Goal: Information Seeking & Learning: Learn about a topic

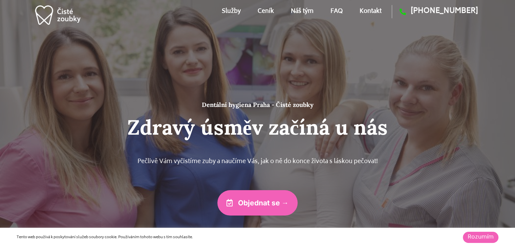
click at [299, 7] on link "Náš tým" at bounding box center [302, 11] width 23 height 30
click at [261, 13] on link "Ceník" at bounding box center [266, 11] width 16 height 30
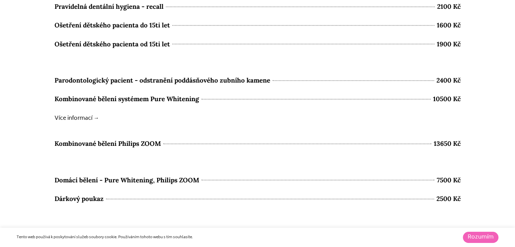
scroll to position [3009, 0]
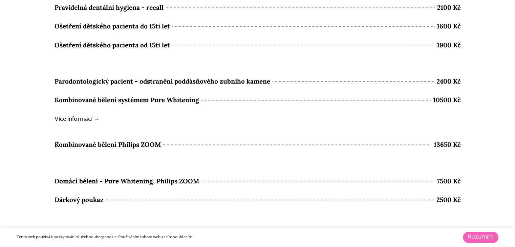
click at [88, 120] on b "Více informací →" at bounding box center [76, 119] width 45 height 9
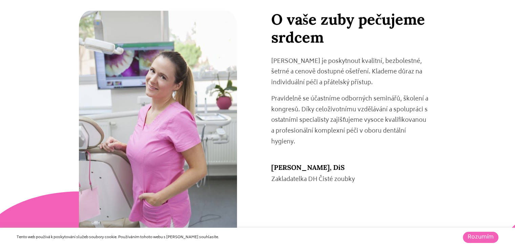
scroll to position [1068, 0]
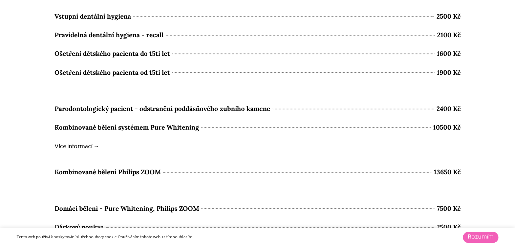
scroll to position [3009, 0]
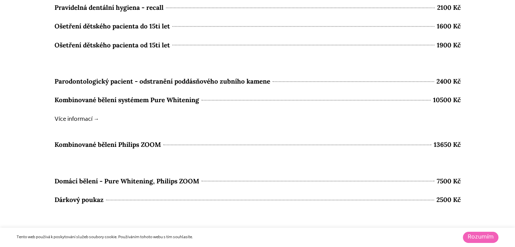
click at [60, 118] on b "Více informací →" at bounding box center [76, 119] width 45 height 9
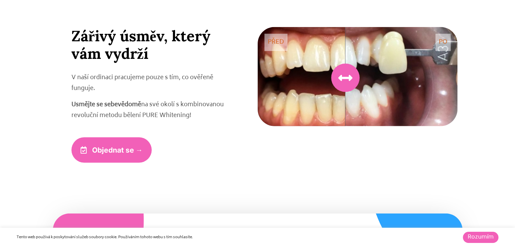
scroll to position [1764, 0]
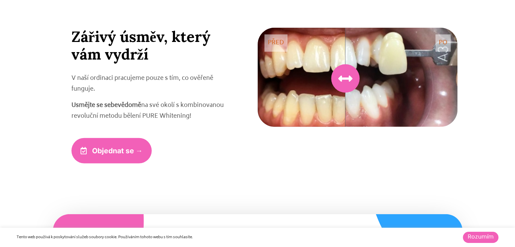
click at [343, 80] on icon at bounding box center [345, 78] width 14 height 14
click at [375, 73] on img at bounding box center [358, 78] width 200 height 100
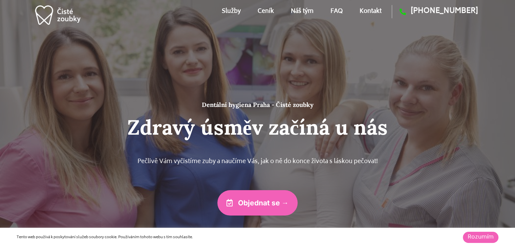
scroll to position [3, 0]
